Goal: Information Seeking & Learning: Learn about a topic

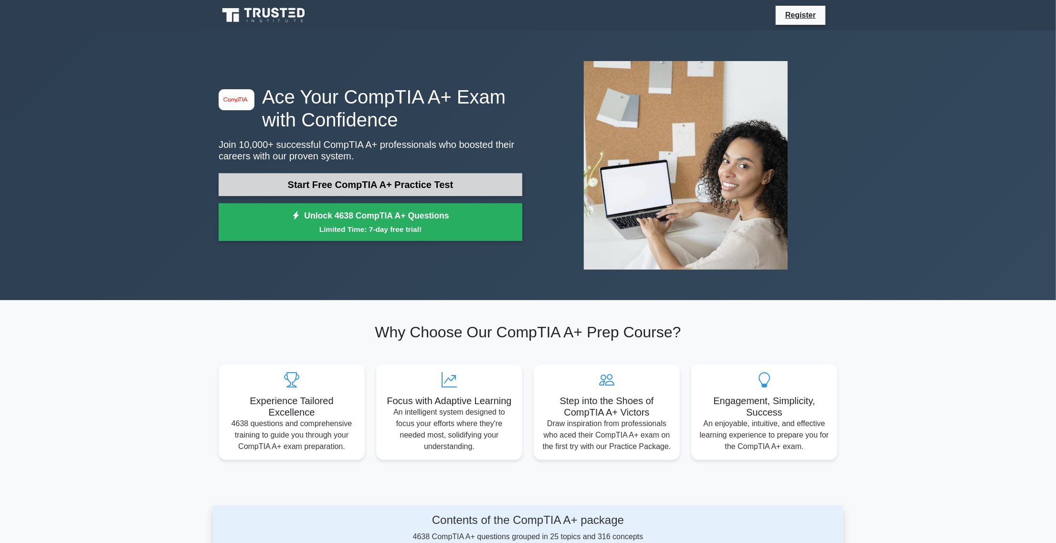
click at [360, 178] on link "Start Free CompTIA A+ Practice Test" at bounding box center [370, 184] width 303 height 23
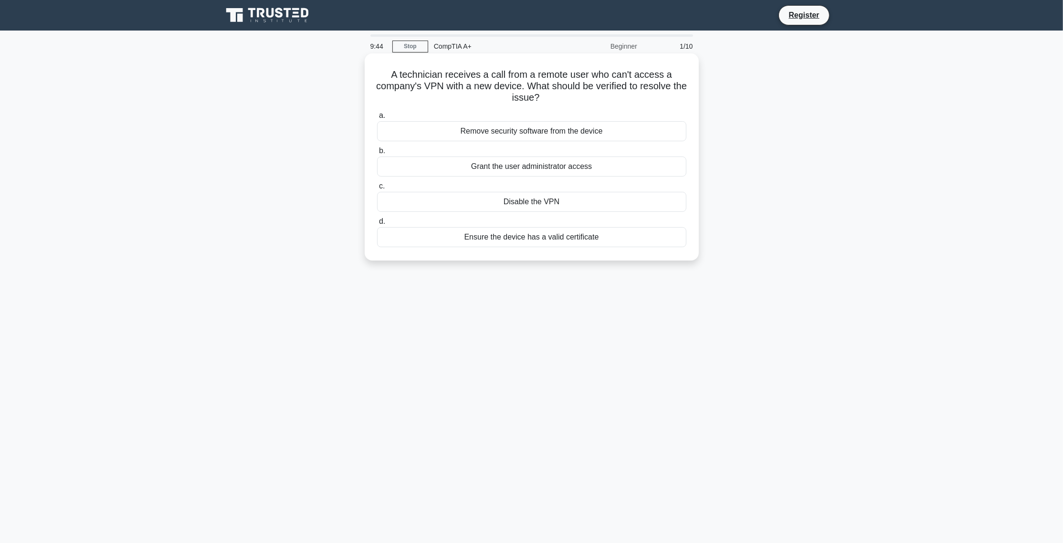
click at [530, 238] on div "Ensure the device has a valid certificate" at bounding box center [531, 237] width 309 height 20
click at [377, 225] on input "d. Ensure the device has a valid certificate" at bounding box center [377, 222] width 0 height 6
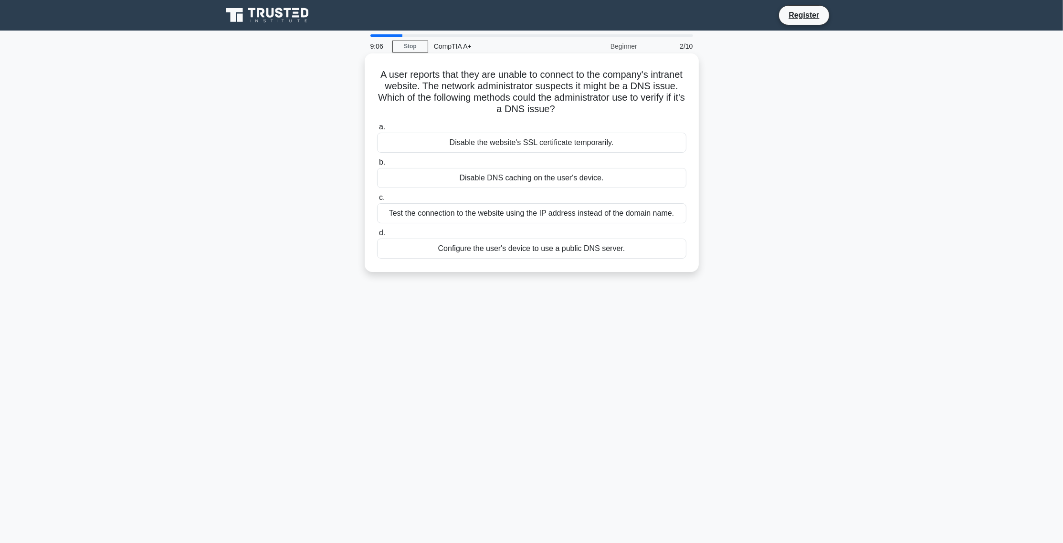
click at [549, 251] on div "Configure the user's device to use a public DNS server." at bounding box center [531, 249] width 309 height 20
click at [377, 236] on input "d. Configure the user's device to use a public DNS server." at bounding box center [377, 233] width 0 height 6
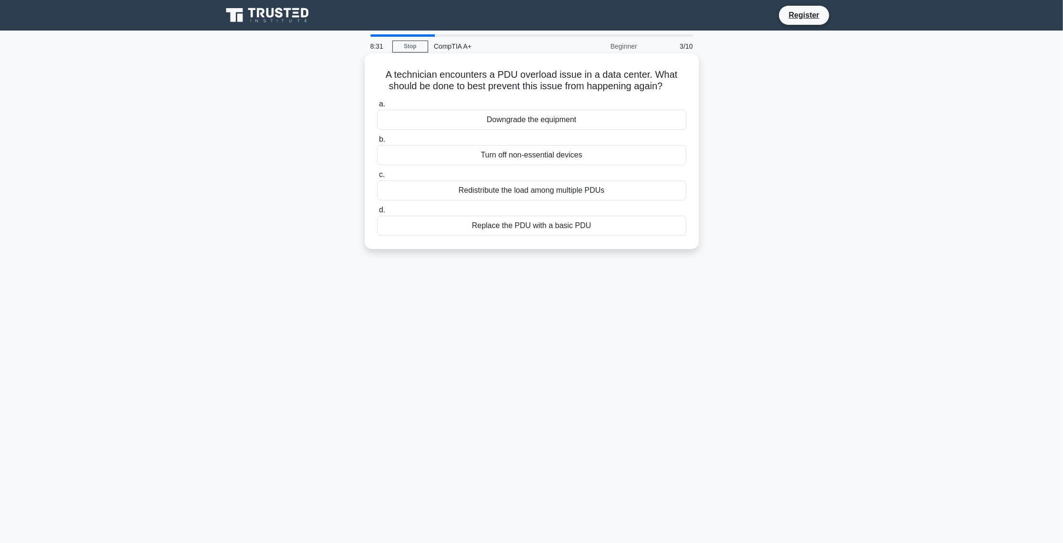
click at [534, 193] on div "Redistribute the load among multiple PDUs" at bounding box center [531, 190] width 309 height 20
click at [377, 178] on input "c. Redistribute the load among multiple PDUs" at bounding box center [377, 175] width 0 height 6
click at [536, 122] on div "I/O Subsystem" at bounding box center [531, 120] width 309 height 20
click at [377, 107] on input "a. I/O Subsystem" at bounding box center [377, 104] width 0 height 6
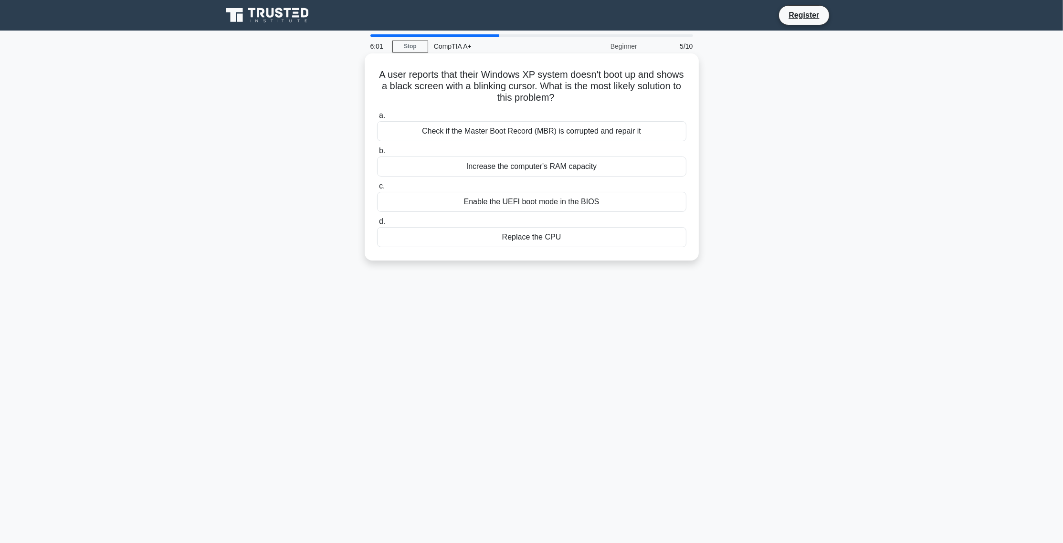
click at [528, 131] on div "Check if the Master Boot Record (MBR) is corrupted and repair it" at bounding box center [531, 131] width 309 height 20
click at [377, 119] on input "a. Check if the Master Boot Record (MBR) is corrupted and repair it" at bounding box center [377, 116] width 0 height 6
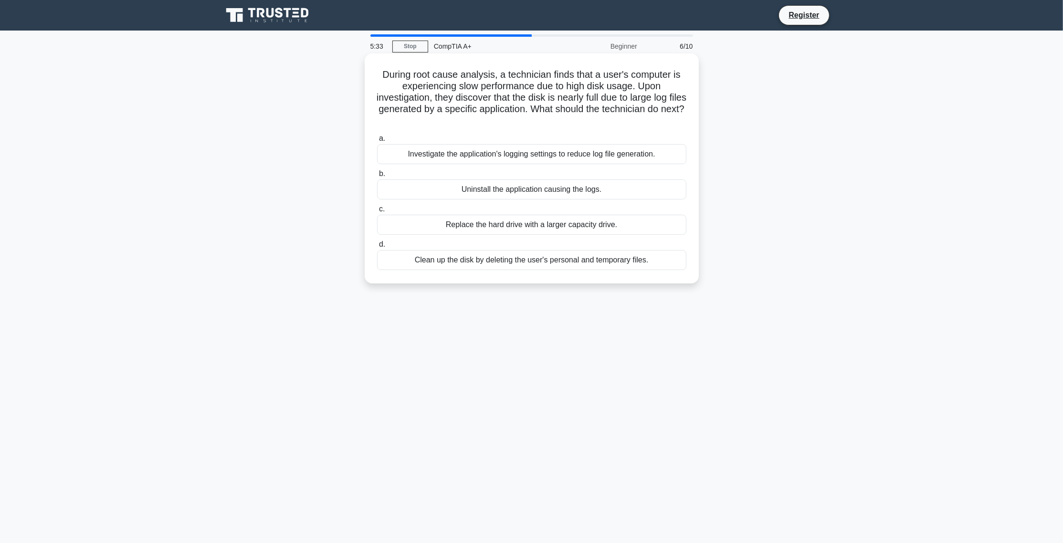
click at [534, 262] on div "Clean up the disk by deleting the user's personal and temporary files." at bounding box center [531, 260] width 309 height 20
click at [377, 248] on input "d. Clean up the disk by deleting the user's personal and temporary files." at bounding box center [377, 244] width 0 height 6
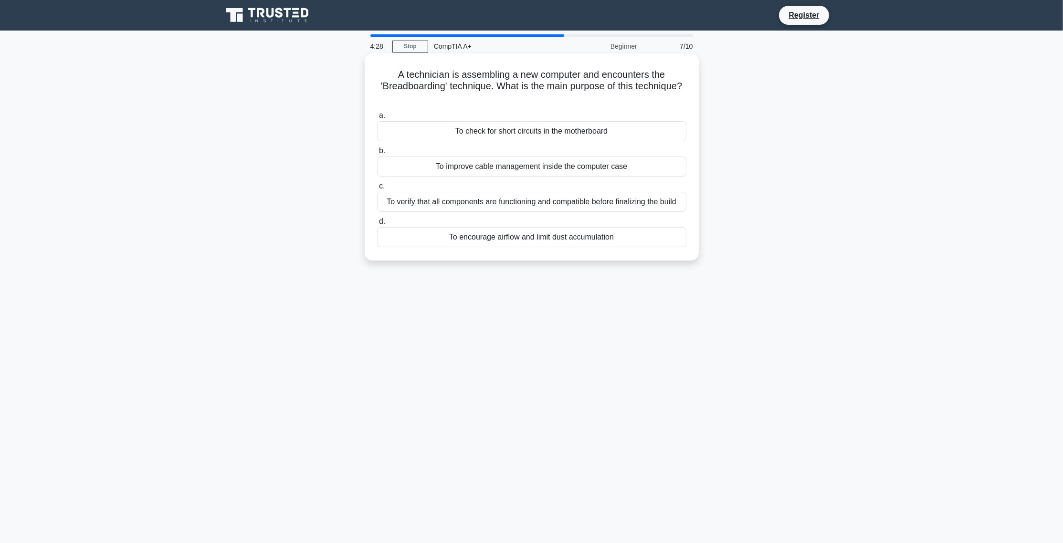
click at [533, 200] on div "To verify that all components are functioning and compatible before finalizing …" at bounding box center [531, 202] width 309 height 20
click at [377, 189] on input "c. To verify that all components are functioning and compatible before finalizi…" at bounding box center [377, 186] width 0 height 6
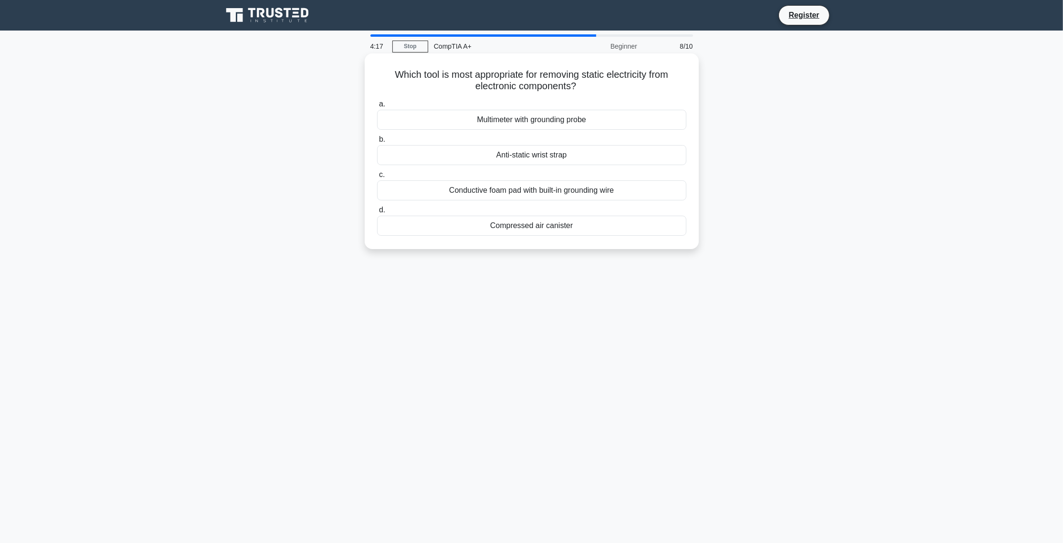
click at [523, 155] on div "Anti-static wrist strap" at bounding box center [531, 155] width 309 height 20
click at [377, 143] on input "b. Anti-static wrist strap" at bounding box center [377, 139] width 0 height 6
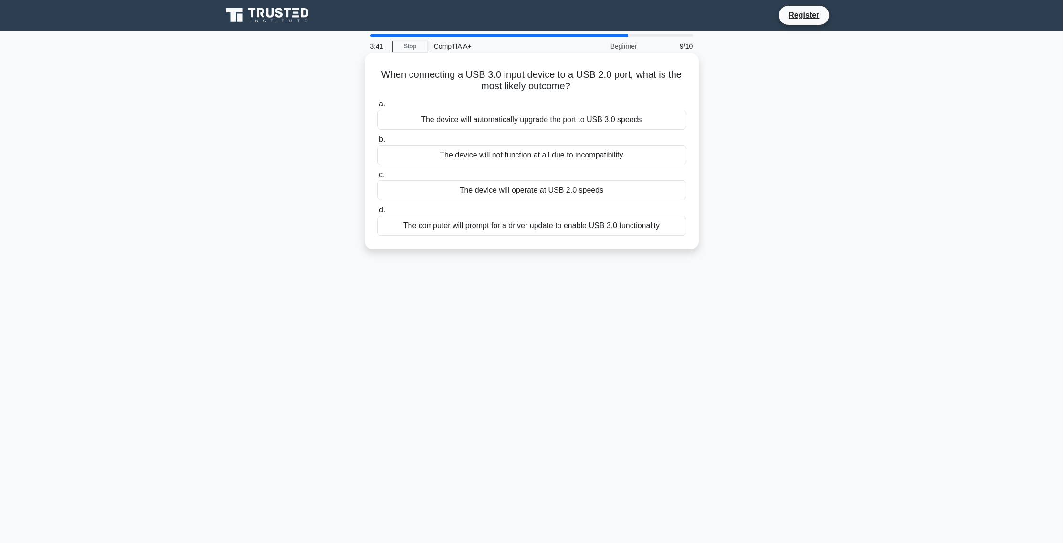
click at [514, 190] on div "The device will operate at USB 2.0 speeds" at bounding box center [531, 190] width 309 height 20
click at [377, 178] on input "c. The device will operate at USB 2.0 speeds" at bounding box center [377, 175] width 0 height 6
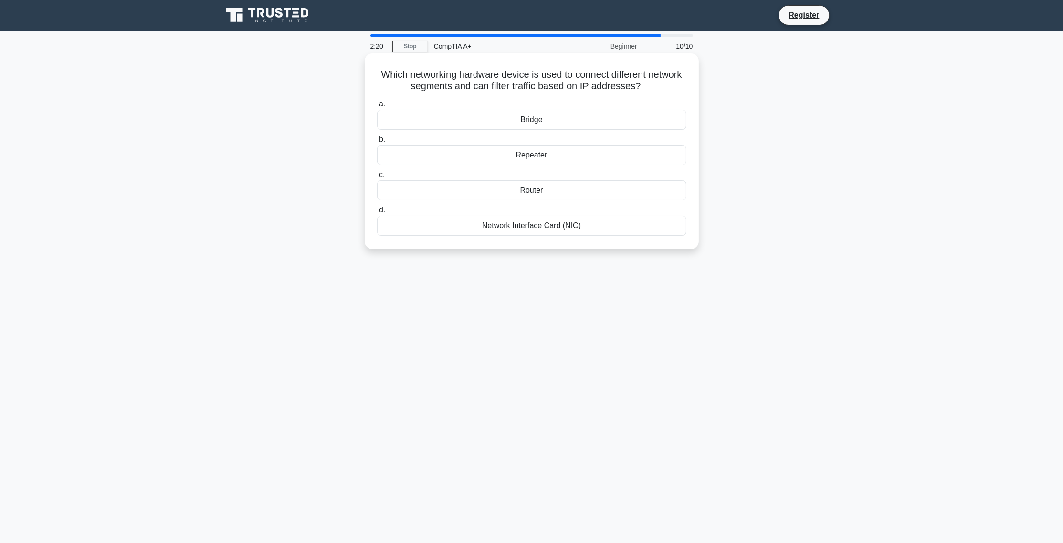
click at [541, 190] on div "Router" at bounding box center [531, 190] width 309 height 20
click at [377, 178] on input "c. Router" at bounding box center [377, 175] width 0 height 6
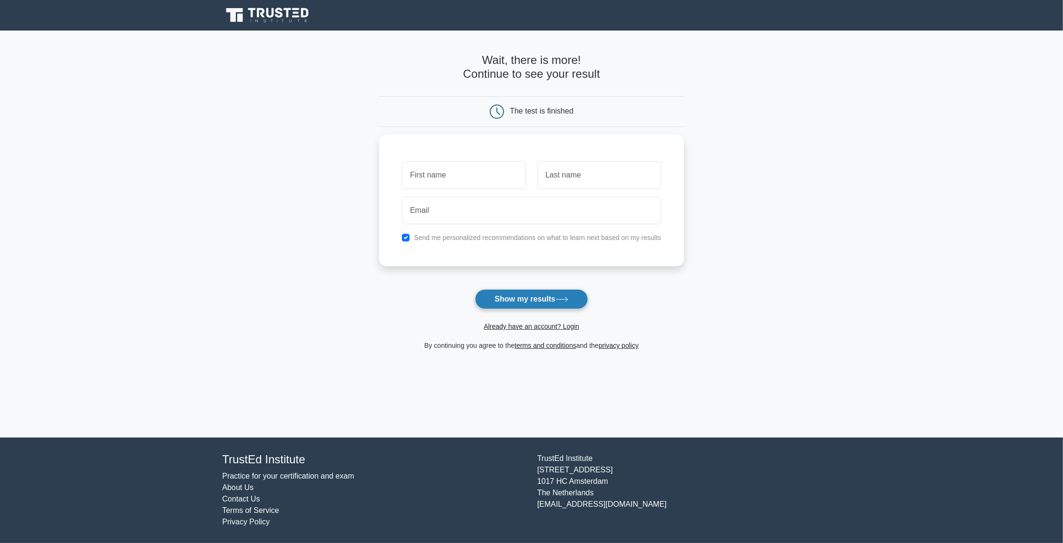
click at [533, 296] on button "Show my results" at bounding box center [531, 299] width 113 height 20
type input "batman"
click at [601, 171] on input "text" at bounding box center [599, 173] width 124 height 28
type input "[PERSON_NAME]"
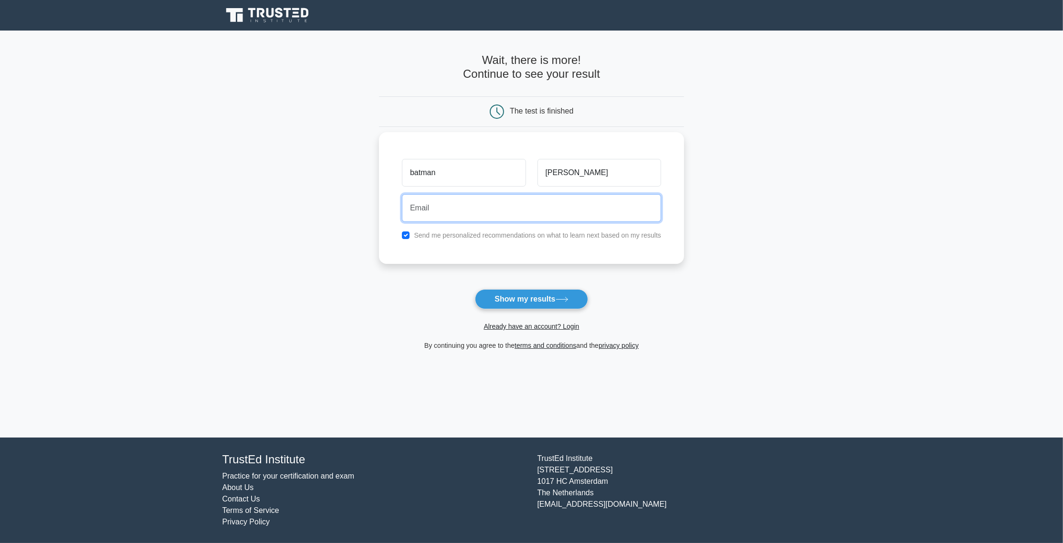
click at [497, 207] on input "email" at bounding box center [531, 208] width 259 height 28
type input "batman@gmail.com"
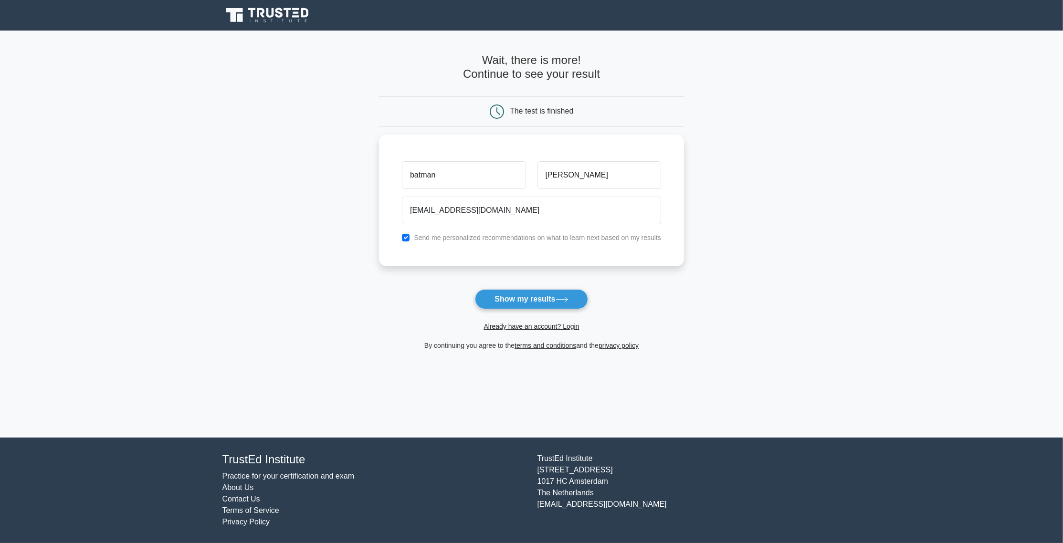
click at [549, 295] on button "Show my results" at bounding box center [531, 299] width 113 height 20
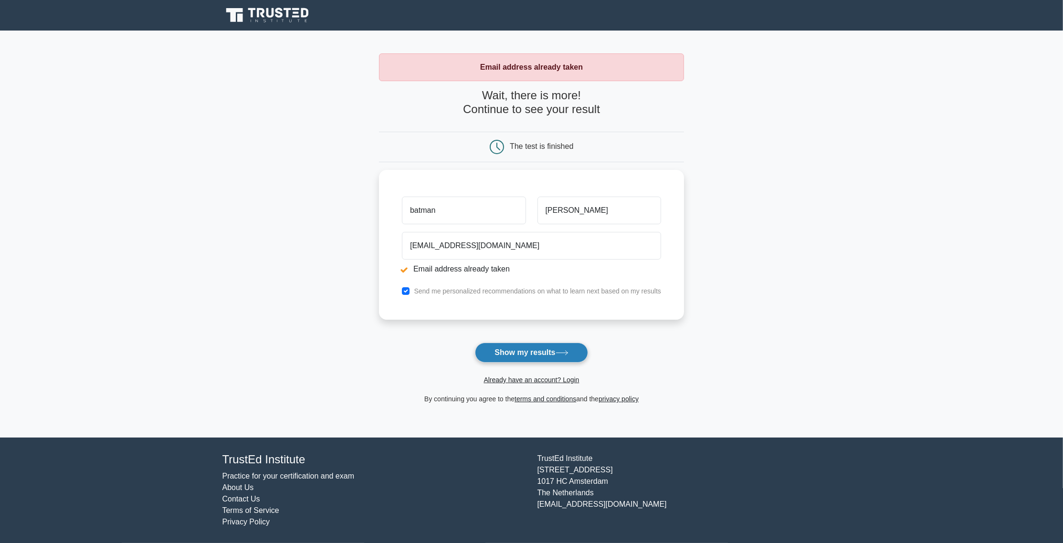
click at [534, 350] on button "Show my results" at bounding box center [531, 353] width 113 height 20
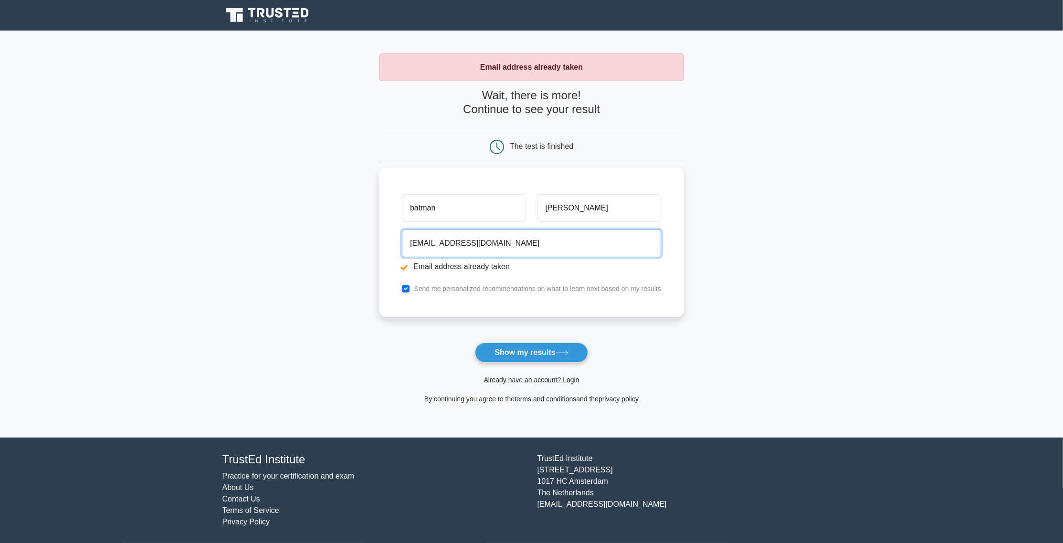
click at [438, 241] on input "[EMAIL_ADDRESS][DOMAIN_NAME]" at bounding box center [531, 244] width 259 height 28
type input "[EMAIL_ADDRESS][DOMAIN_NAME]"
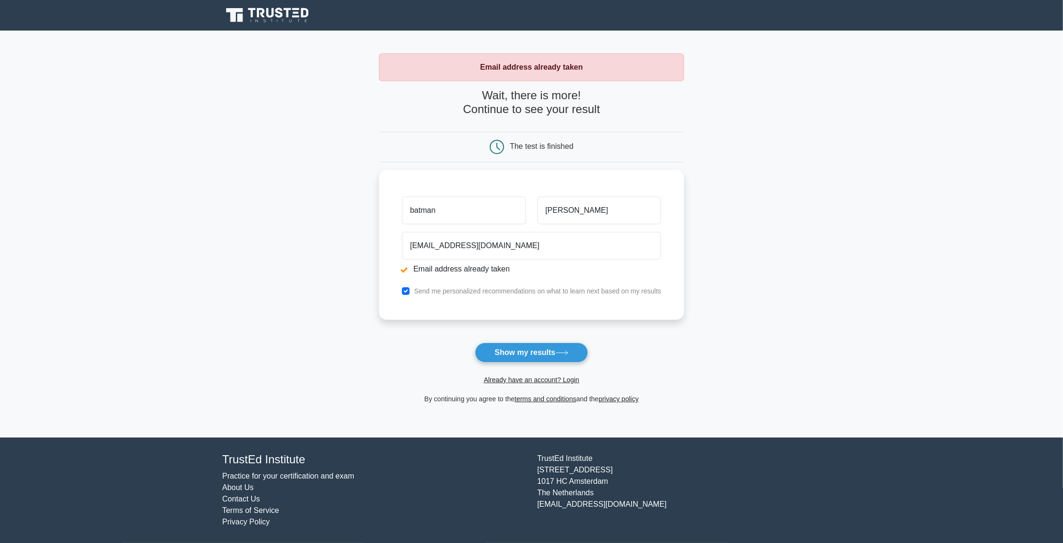
click at [537, 351] on button "Show my results" at bounding box center [531, 353] width 113 height 20
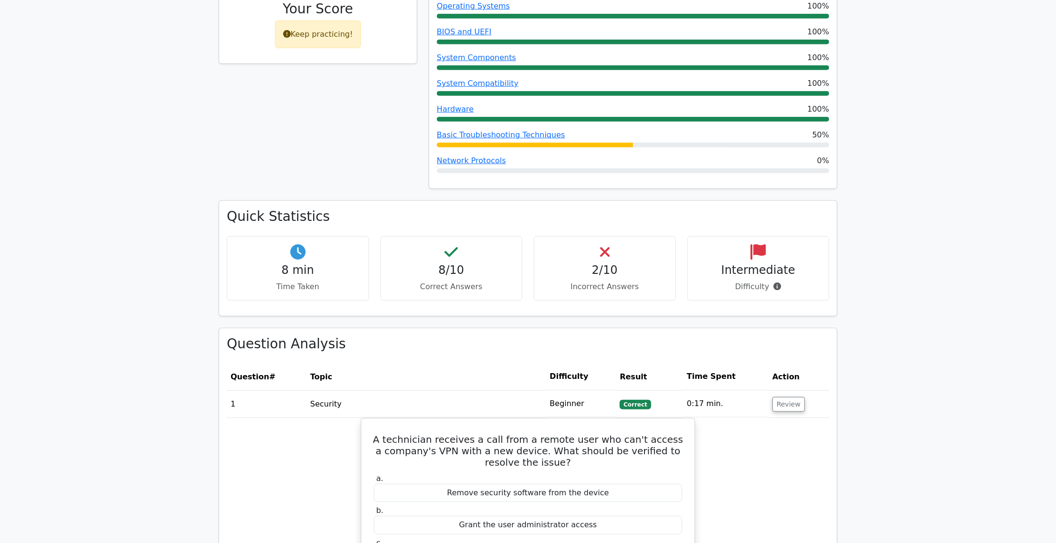
scroll to position [477, 0]
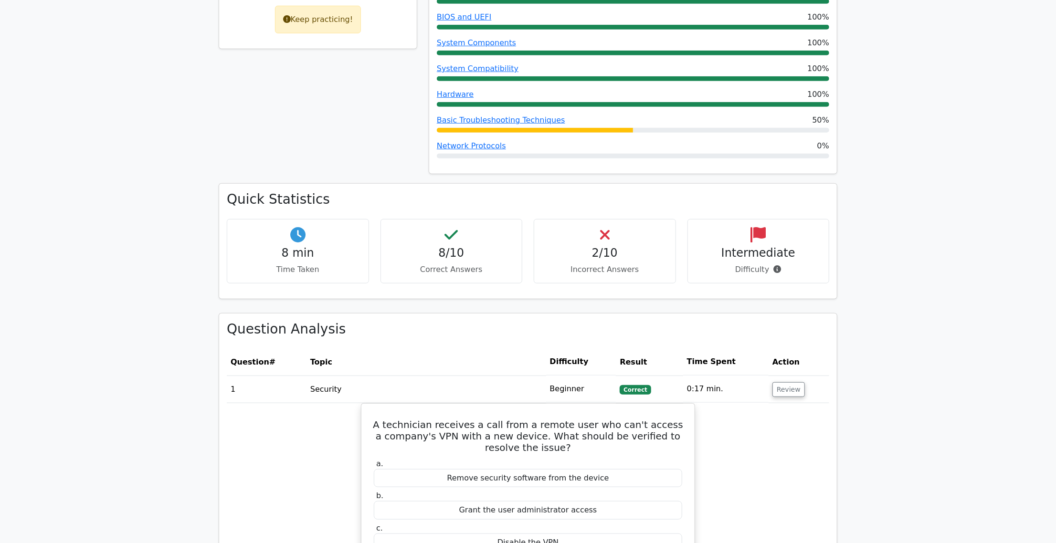
click at [613, 253] on h4 "2/10" at bounding box center [605, 253] width 126 height 14
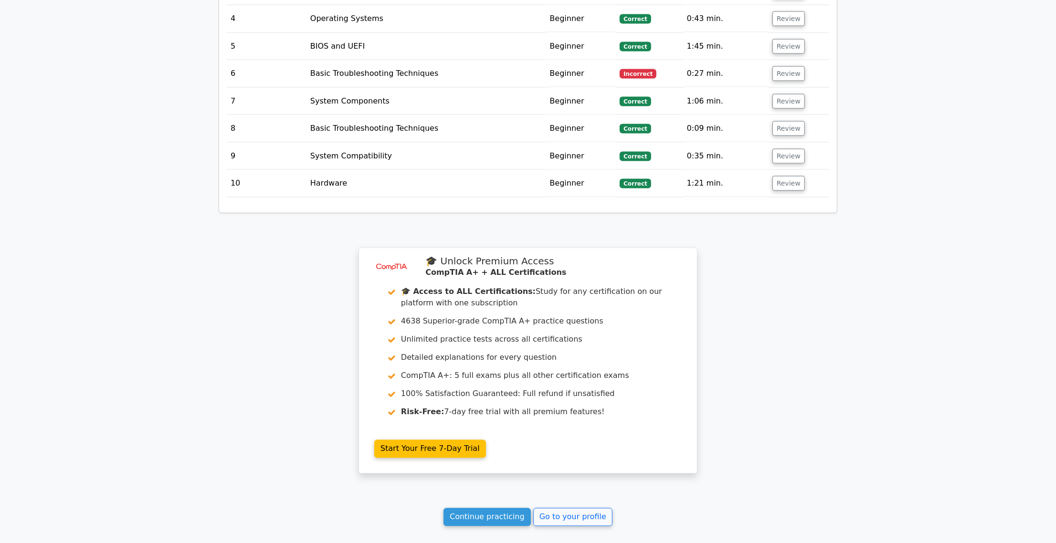
scroll to position [1336, 0]
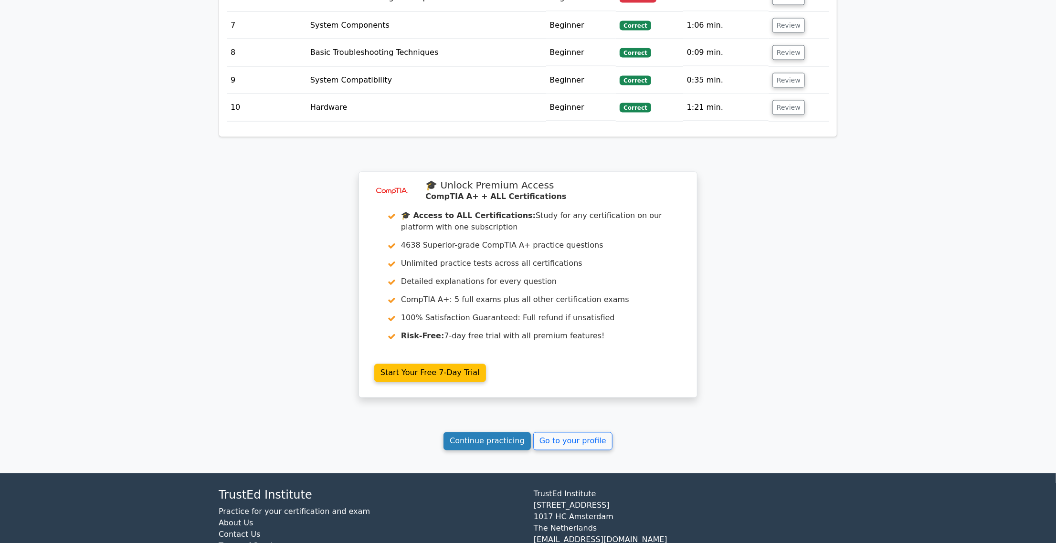
click at [515, 440] on link "Continue practicing" at bounding box center [486, 441] width 87 height 18
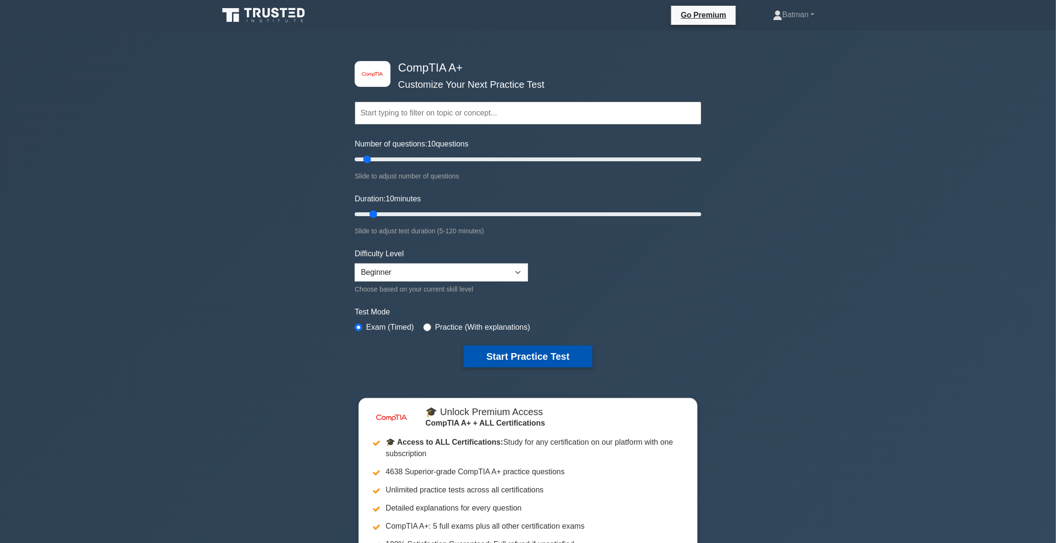
click at [530, 351] on button "Start Practice Test" at bounding box center [527, 356] width 129 height 22
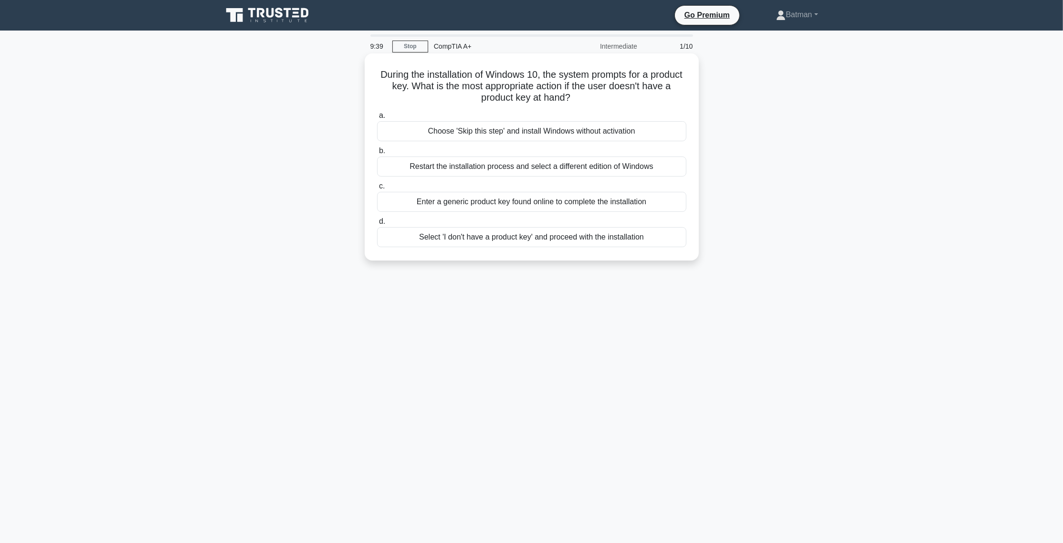
click at [616, 239] on div "Select 'I don't have a product key' and proceed with the installation" at bounding box center [531, 237] width 309 height 20
click at [377, 225] on input "d. Select 'I don't have a product key' and proceed with the installation" at bounding box center [377, 222] width 0 height 6
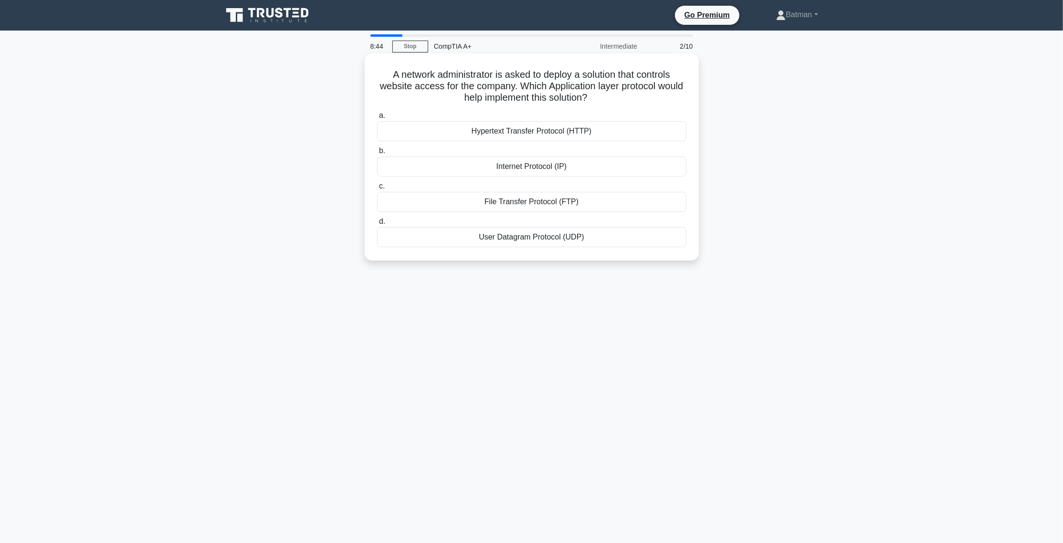
click at [600, 166] on div "Internet Protocol (IP)" at bounding box center [531, 167] width 309 height 20
click at [377, 154] on input "b. Internet Protocol (IP)" at bounding box center [377, 151] width 0 height 6
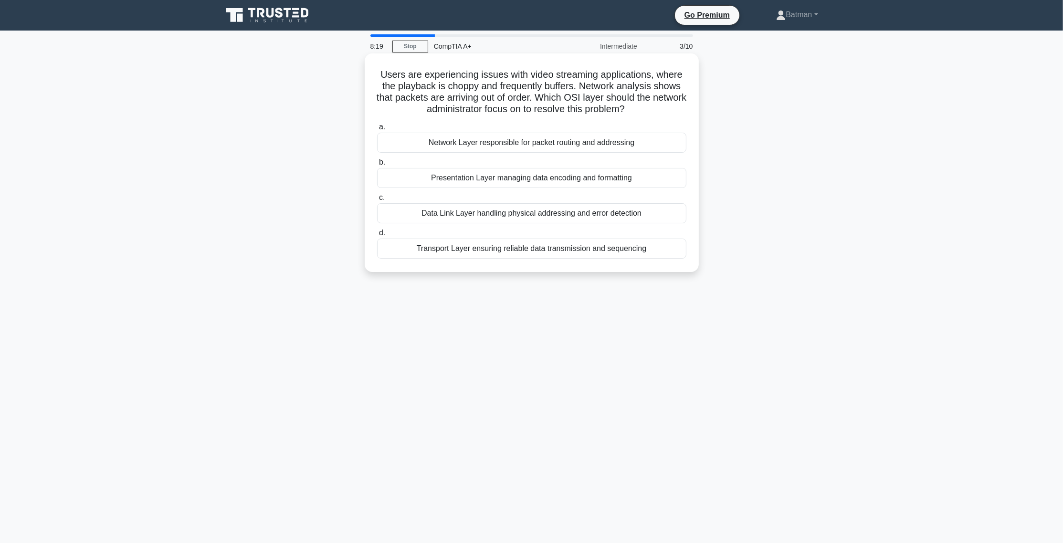
click at [590, 254] on div "Transport Layer ensuring reliable data transmission and sequencing" at bounding box center [531, 249] width 309 height 20
click at [567, 247] on div "Transport Layer ensuring reliable data transmission and sequencing" at bounding box center [531, 249] width 309 height 20
click at [409, 241] on div "Transport Layer ensuring reliable data transmission and sequencing" at bounding box center [531, 249] width 309 height 20
click at [377, 236] on input "d. Transport Layer ensuring reliable data transmission and sequencing" at bounding box center [377, 233] width 0 height 6
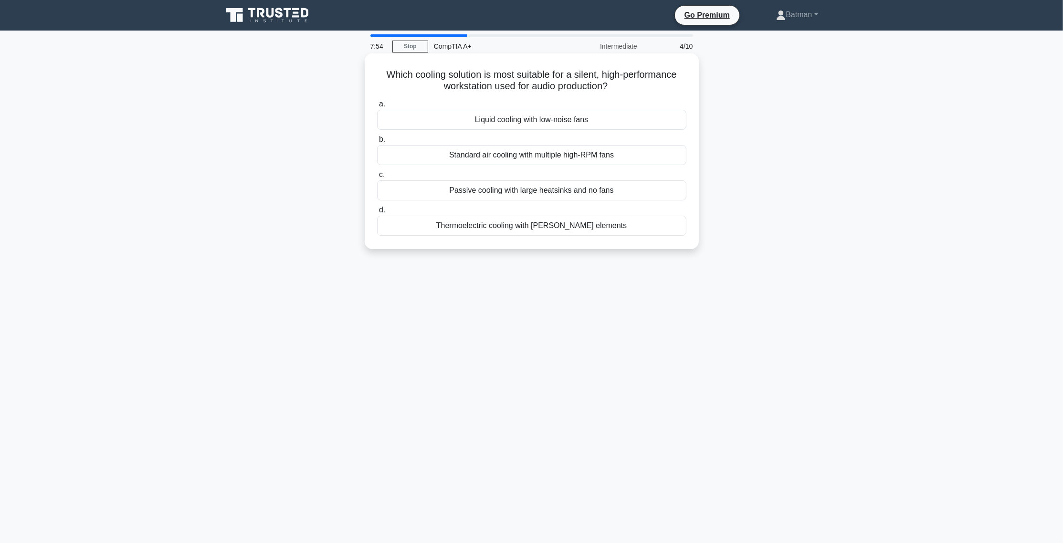
click at [598, 154] on div "Standard air cooling with multiple high-RPM fans" at bounding box center [531, 155] width 309 height 20
click at [377, 143] on input "b. Standard air cooling with multiple high-RPM fans" at bounding box center [377, 139] width 0 height 6
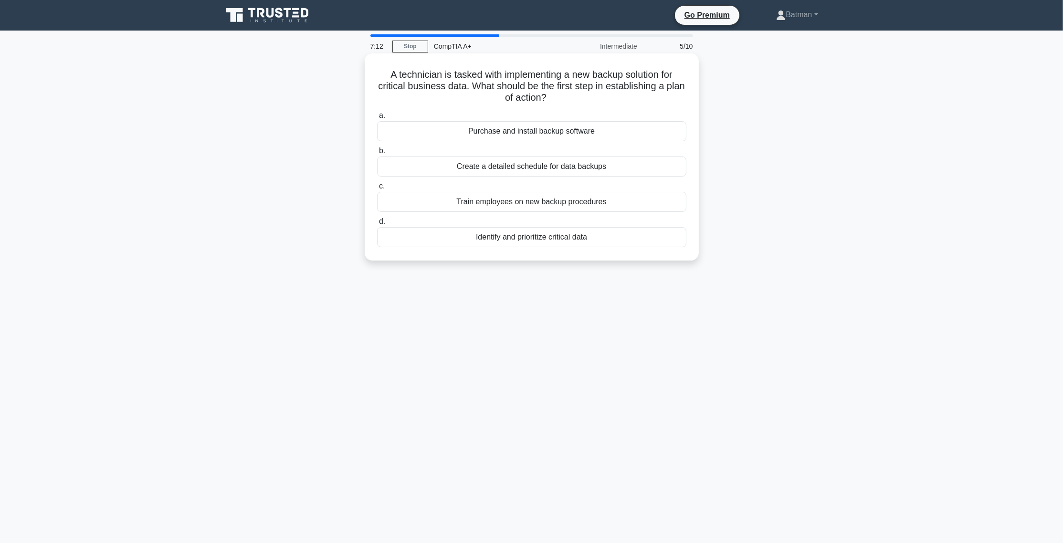
click at [627, 135] on div "Purchase and install backup software" at bounding box center [531, 131] width 309 height 20
click at [377, 119] on input "a. Purchase and install backup software" at bounding box center [377, 116] width 0 height 6
click at [586, 204] on div "Loose or damaged display connector" at bounding box center [531, 202] width 309 height 20
click at [377, 189] on input "c. Loose or damaged display connector" at bounding box center [377, 186] width 0 height 6
click at [568, 238] on div "Check for any kernel module dependencies" at bounding box center [531, 237] width 309 height 20
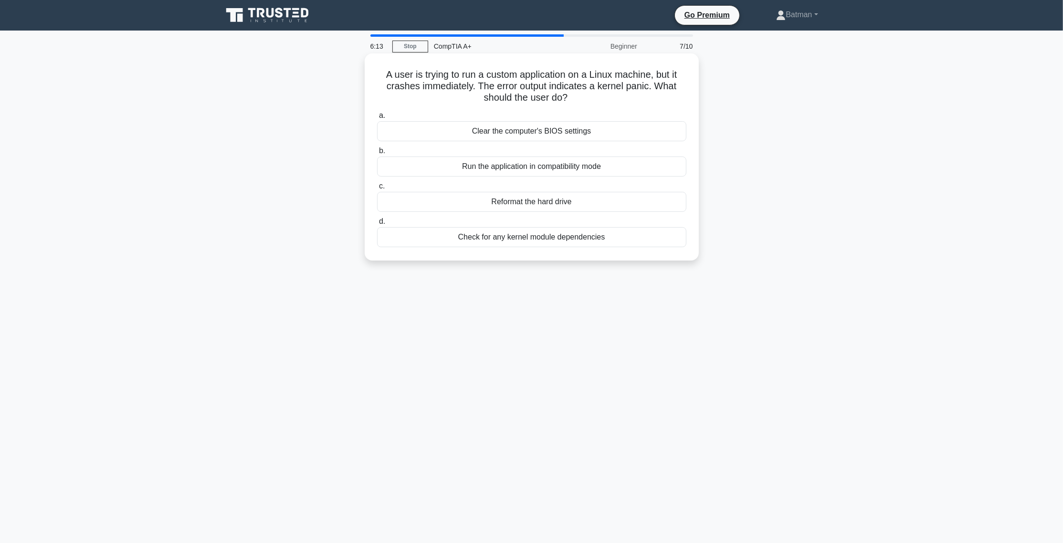
click at [377, 225] on input "d. Check for any kernel module dependencies" at bounding box center [377, 222] width 0 height 6
click at [626, 168] on div "Isolate the device from the network" at bounding box center [531, 167] width 309 height 20
click at [377, 154] on input "b. Isolate the device from the network" at bounding box center [377, 151] width 0 height 6
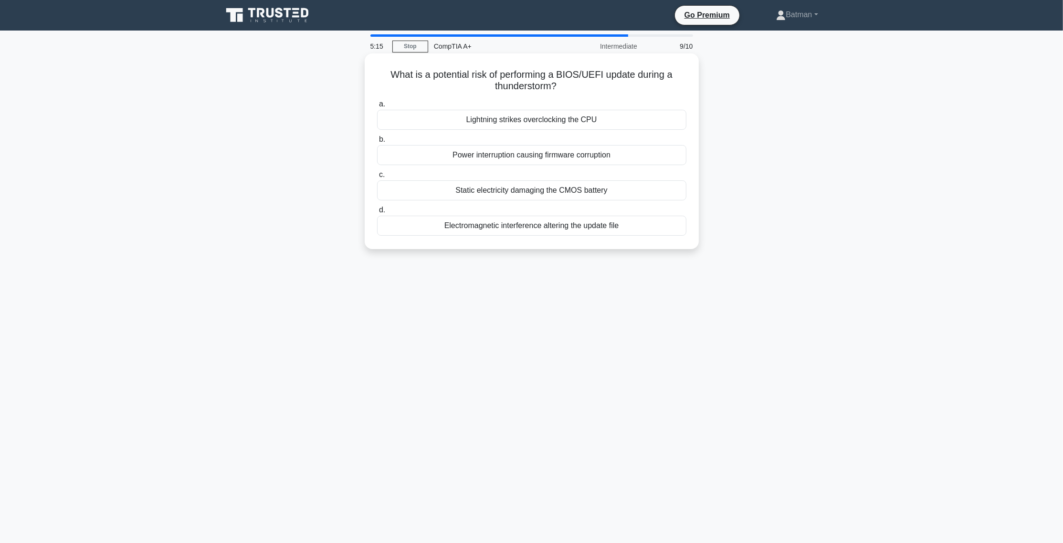
click at [534, 156] on div "Power interruption causing firmware corruption" at bounding box center [531, 155] width 309 height 20
click at [377, 143] on input "b. Power interruption causing firmware corruption" at bounding box center [377, 139] width 0 height 6
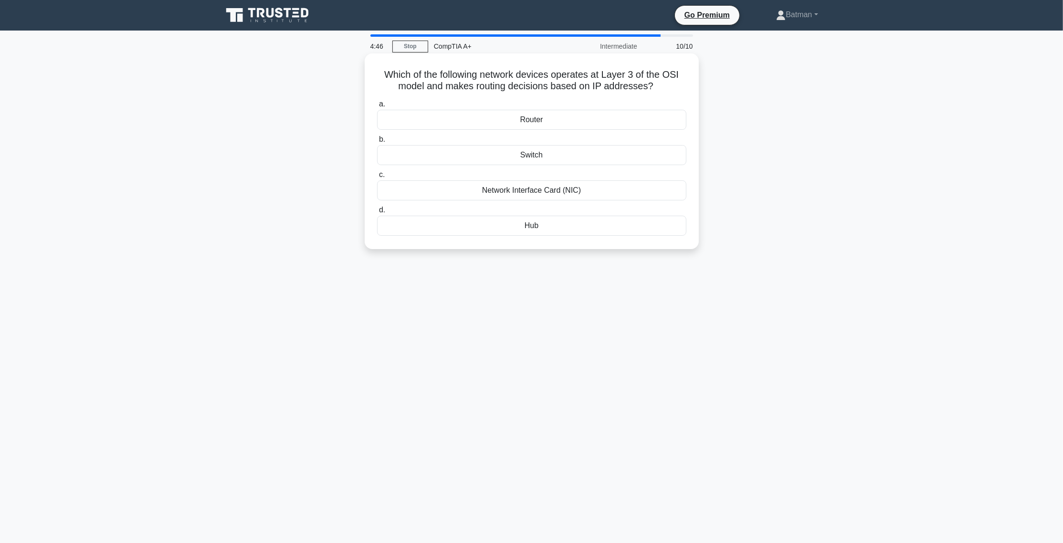
click at [593, 170] on div "a. Router b. Switch c." at bounding box center [531, 166] width 321 height 141
click at [570, 188] on div "Network Interface Card (NIC)" at bounding box center [531, 190] width 309 height 20
click at [377, 178] on input "c. Network Interface Card (NIC)" at bounding box center [377, 175] width 0 height 6
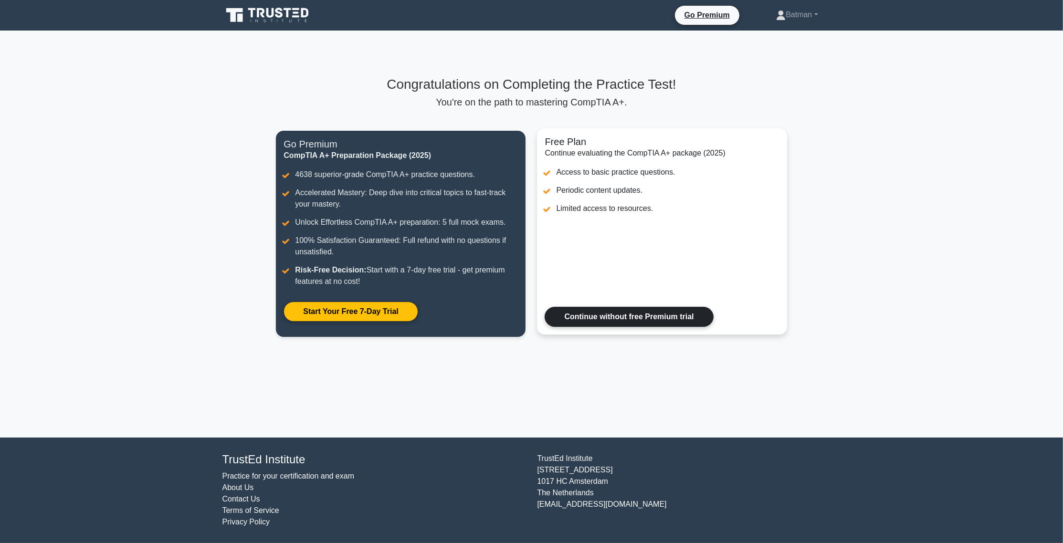
click at [639, 319] on link "Continue without free Premium trial" at bounding box center [628, 317] width 168 height 20
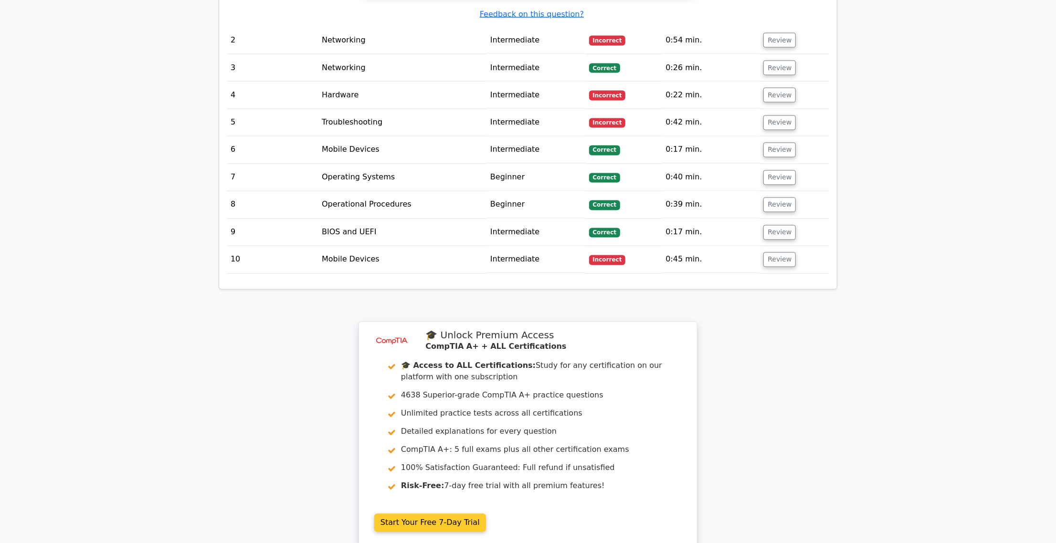
scroll to position [1479, 0]
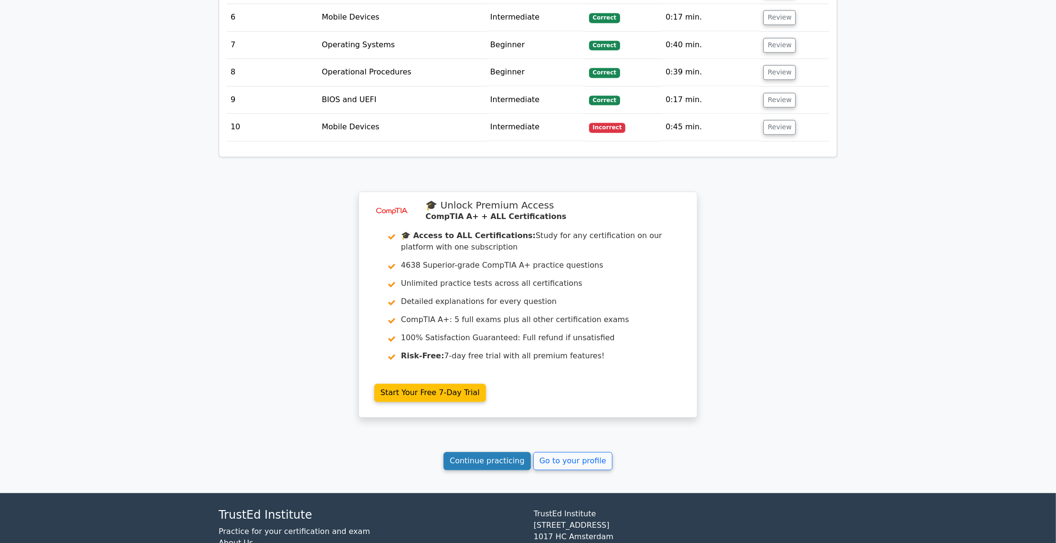
click at [497, 452] on link "Continue practicing" at bounding box center [486, 461] width 87 height 18
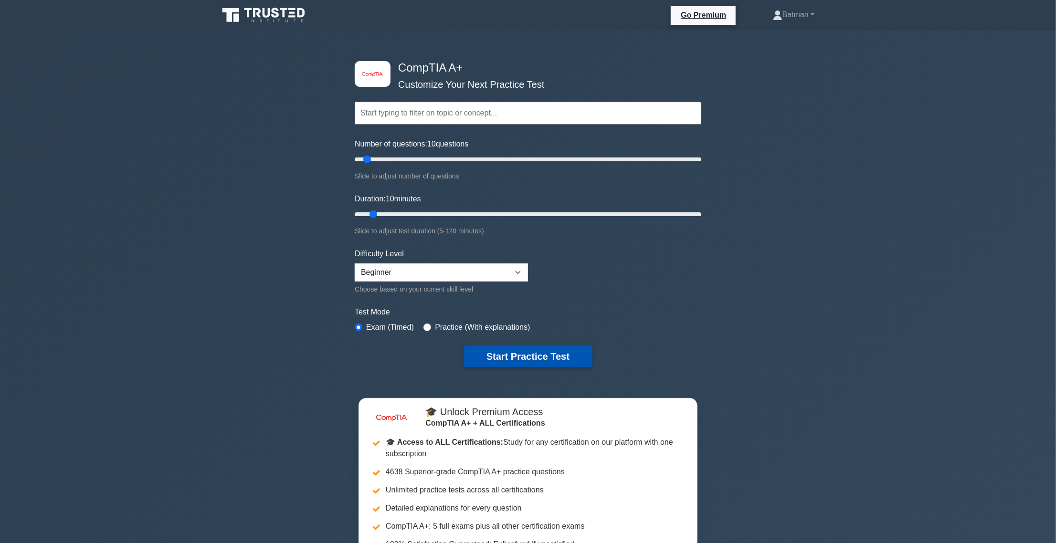
click at [526, 356] on button "Start Practice Test" at bounding box center [527, 356] width 129 height 22
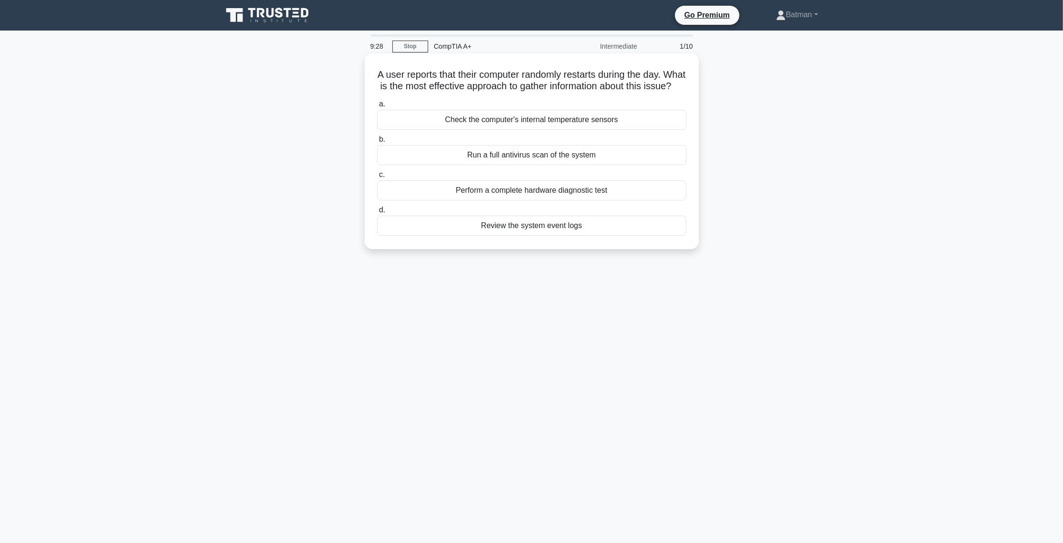
click at [617, 200] on div "Perform a complete hardware diagnostic test" at bounding box center [531, 190] width 309 height 20
click at [377, 178] on input "c. Perform a complete hardware diagnostic test" at bounding box center [377, 175] width 0 height 6
click at [572, 200] on div "Private cloud with public extensions" at bounding box center [531, 190] width 309 height 20
click at [377, 178] on input "c. Private cloud with public extensions" at bounding box center [377, 175] width 0 height 6
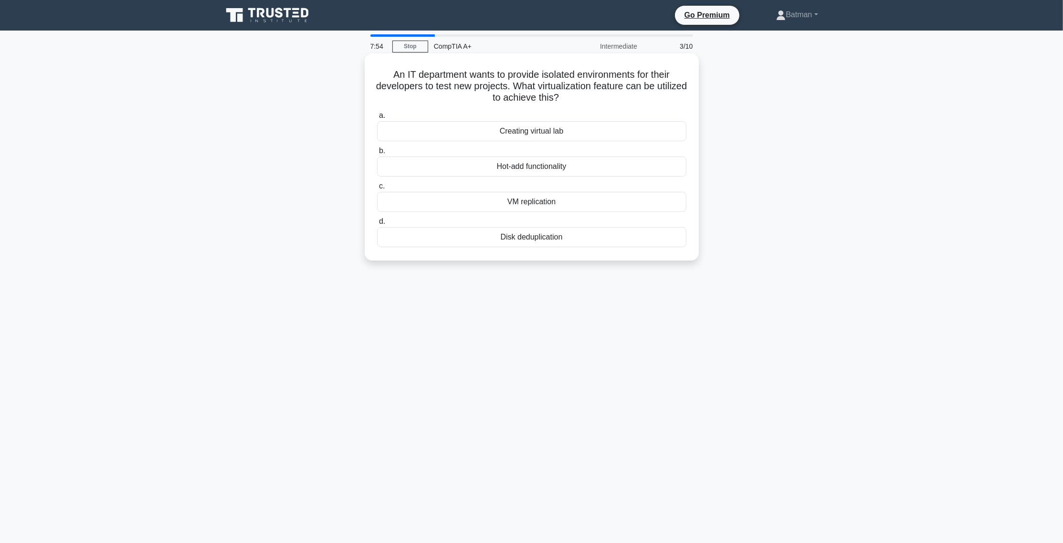
click at [571, 198] on div "VM replication" at bounding box center [531, 202] width 309 height 20
click at [377, 189] on input "c. VM replication" at bounding box center [377, 186] width 0 height 6
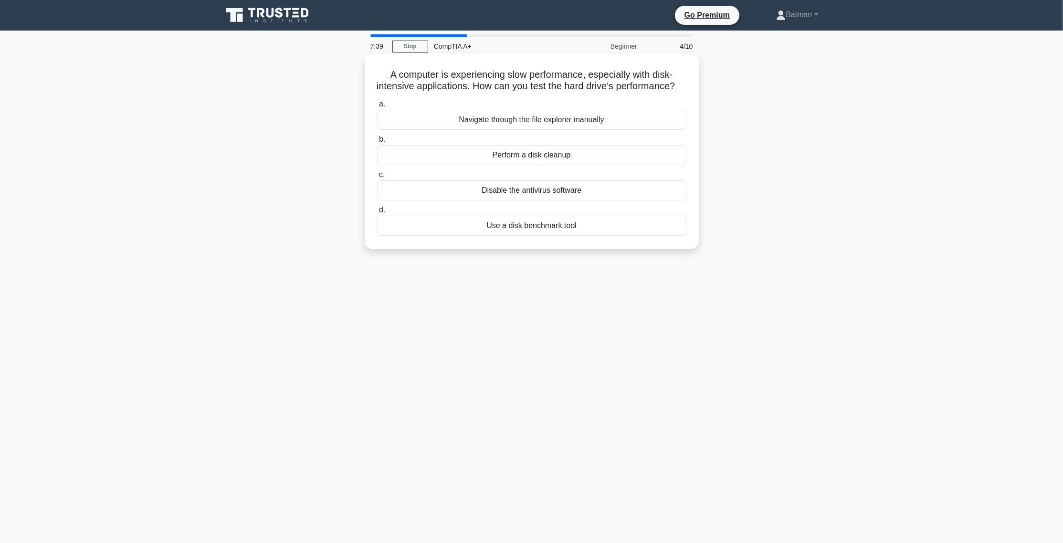
click at [606, 165] on div "Perform a disk cleanup" at bounding box center [531, 155] width 309 height 20
click at [377, 143] on input "b. Perform a disk cleanup" at bounding box center [377, 139] width 0 height 6
click at [587, 226] on div "It requires additional user authentication." at bounding box center [531, 226] width 309 height 20
click at [377, 213] on input "d. It requires additional user authentication." at bounding box center [377, 210] width 0 height 6
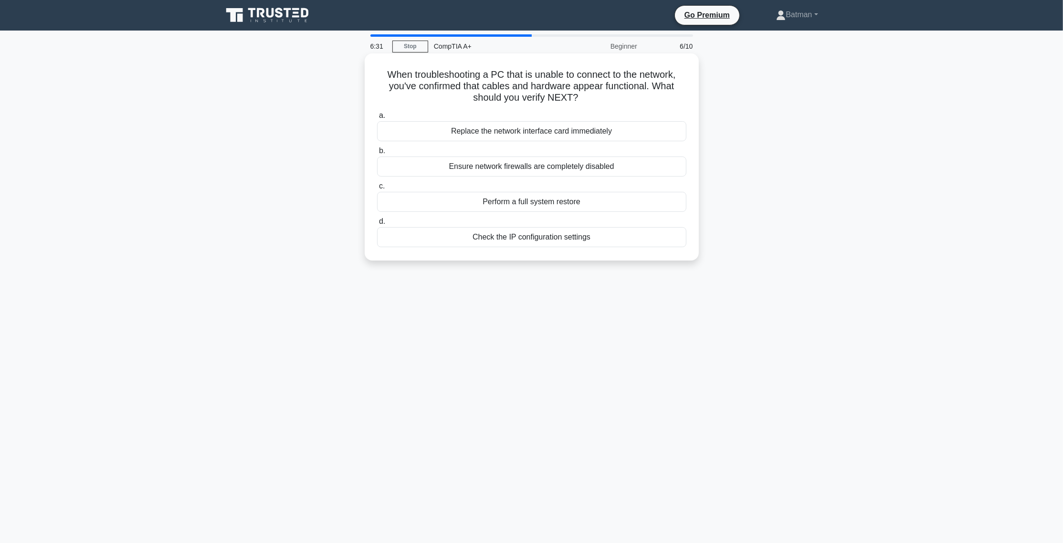
click at [545, 167] on div "Ensure network firewalls are completely disabled" at bounding box center [531, 167] width 309 height 20
click at [377, 154] on input "b. Ensure network firewalls are completely disabled" at bounding box center [377, 151] width 0 height 6
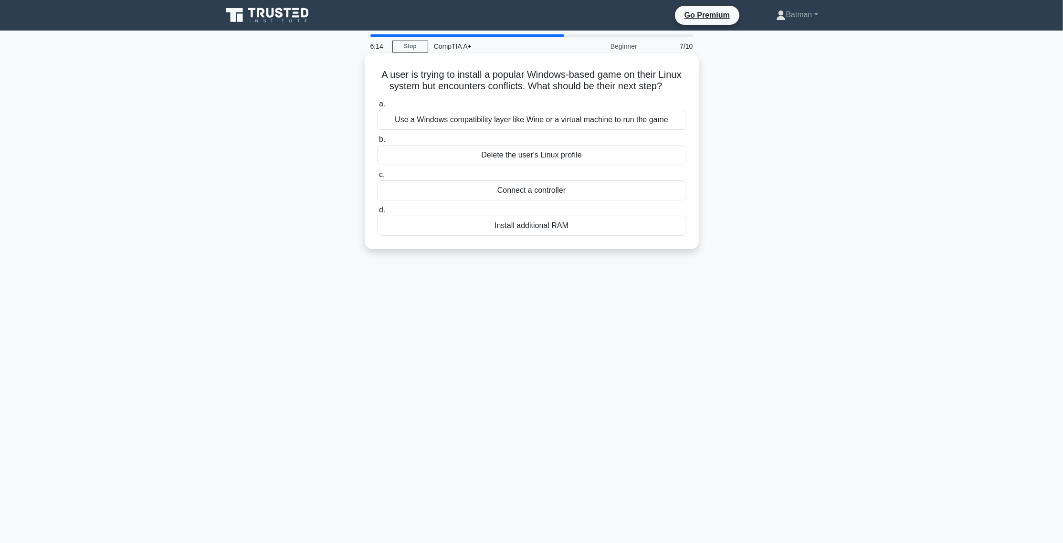
drag, startPoint x: 542, startPoint y: 119, endPoint x: 547, endPoint y: 122, distance: 6.2
click at [542, 119] on div "Use a Windows compatibility layer like Wine or a virtual machine to run the game" at bounding box center [531, 120] width 309 height 20
click at [377, 107] on input "a. Use a Windows compatibility layer like Wine or a virtual machine to run the …" at bounding box center [377, 104] width 0 height 6
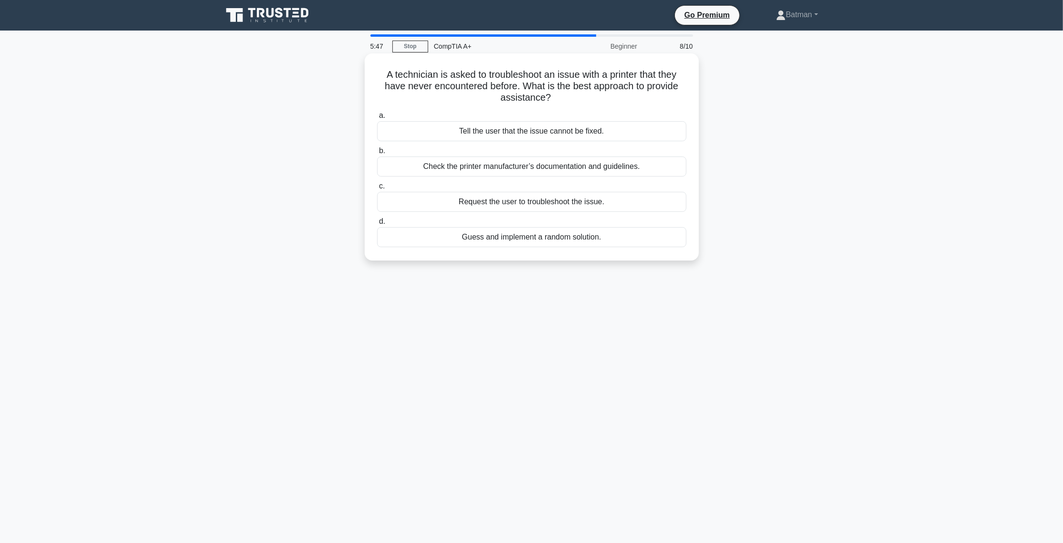
click at [514, 182] on label "c. Request the user to troubleshoot the issue." at bounding box center [531, 195] width 309 height 31
click at [377, 183] on input "c. Request the user to troubleshoot the issue." at bounding box center [377, 186] width 0 height 6
click at [606, 137] on div "Check the BIOS for proper drive settings" at bounding box center [531, 131] width 309 height 20
click at [377, 119] on input "a. Check the BIOS for proper drive settings" at bounding box center [377, 116] width 0 height 6
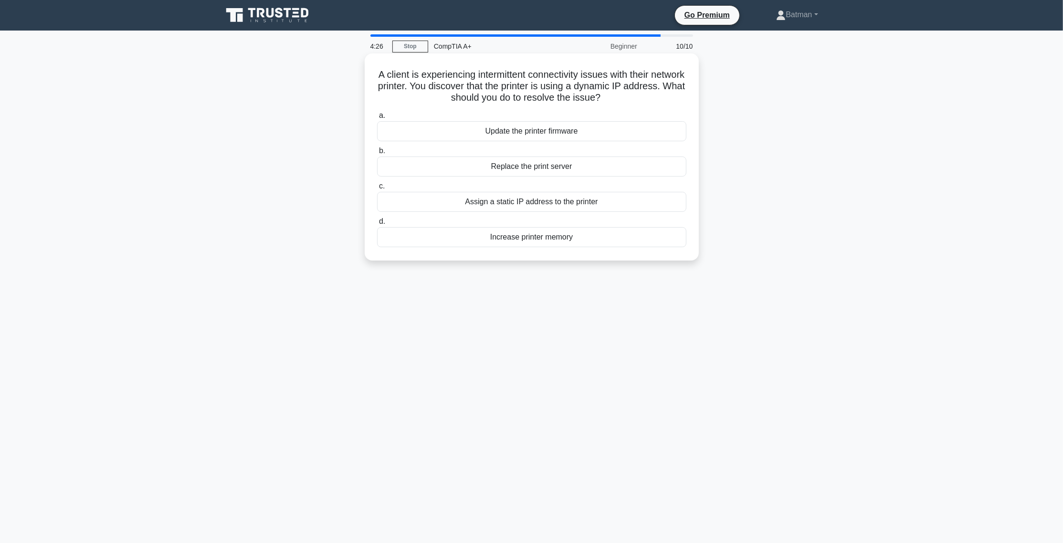
click at [563, 136] on div "Update the printer firmware" at bounding box center [531, 131] width 309 height 20
click at [377, 119] on input "a. Update the printer firmware" at bounding box center [377, 116] width 0 height 6
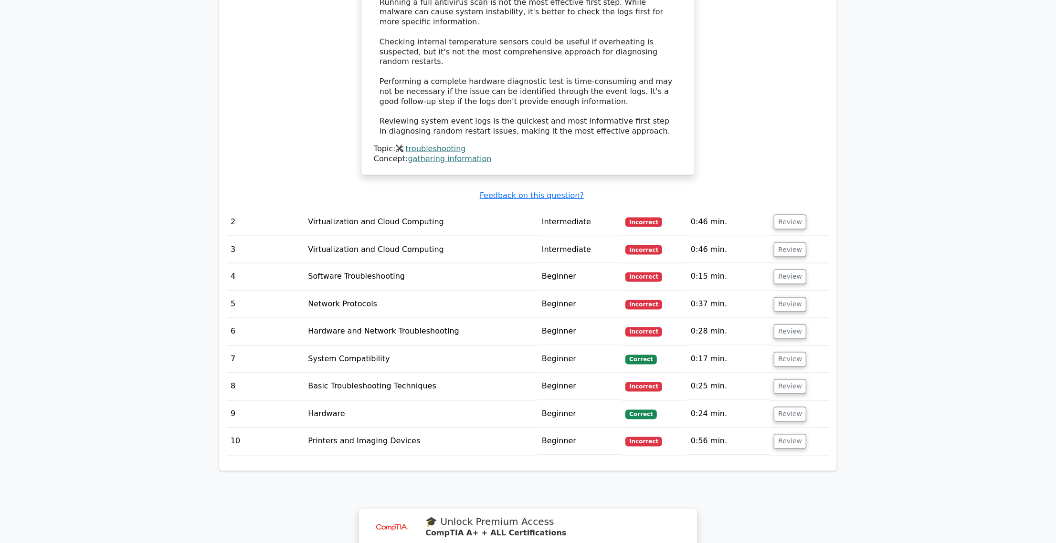
scroll to position [1193, 0]
